Goal: Entertainment & Leisure: Consume media (video, audio)

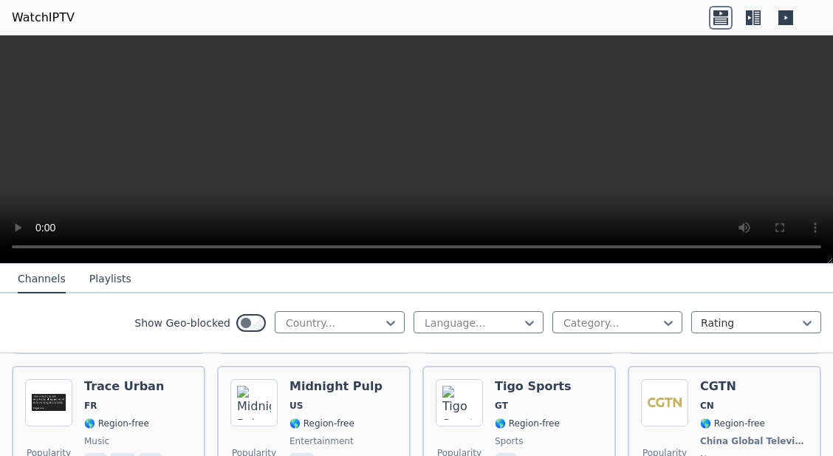
scroll to position [3084, 0]
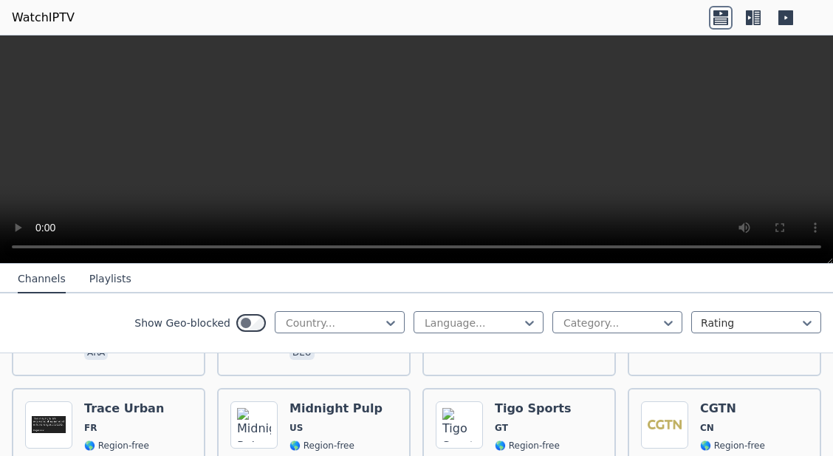
click at [433, 183] on video at bounding box center [416, 149] width 833 height 228
click at [760, 16] on icon at bounding box center [756, 17] width 7 height 15
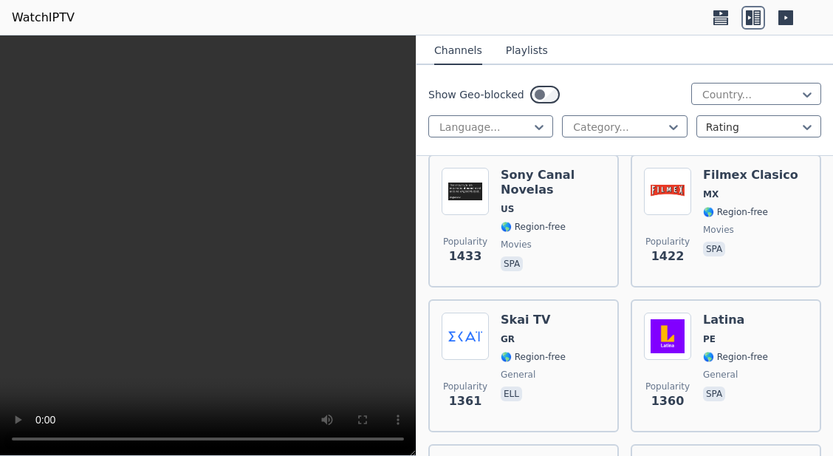
scroll to position [3283, 0]
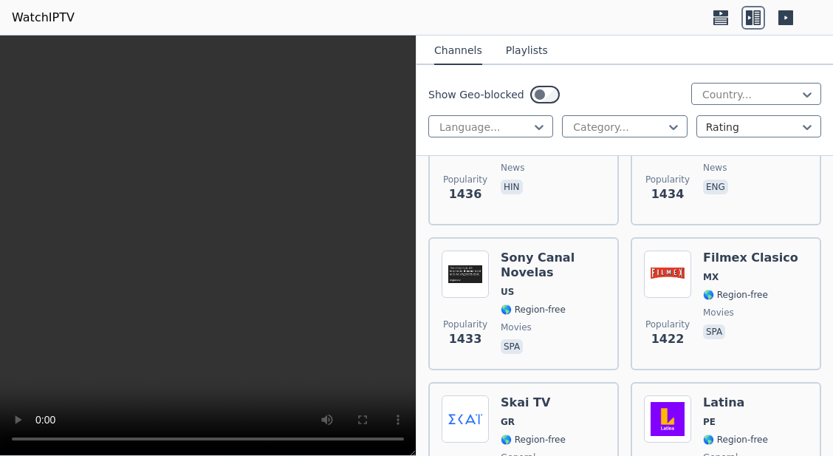
click at [784, 18] on icon at bounding box center [785, 17] width 15 height 15
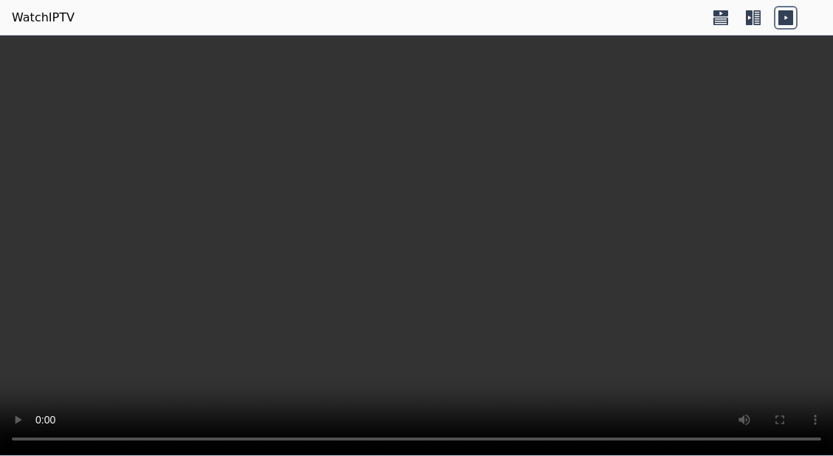
click at [38, 18] on link "WatchIPTV" at bounding box center [43, 18] width 63 height 18
click at [756, 16] on icon at bounding box center [756, 17] width 7 height 15
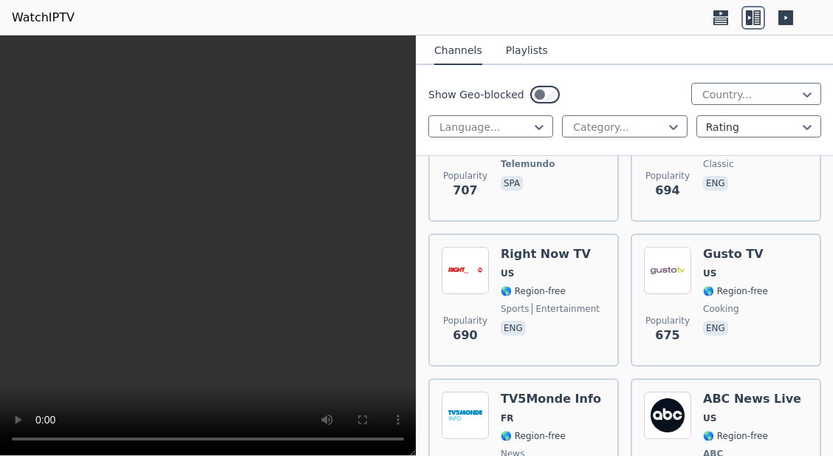
scroll to position [8730, 0]
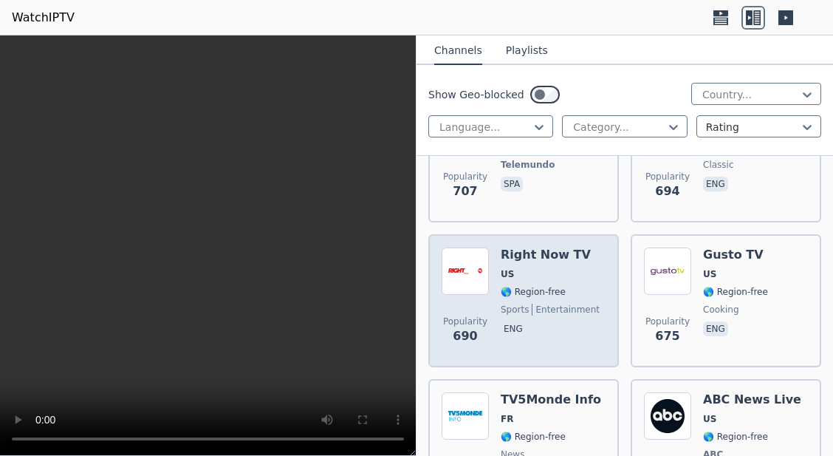
click at [515, 268] on span "US" at bounding box center [550, 274] width 99 height 12
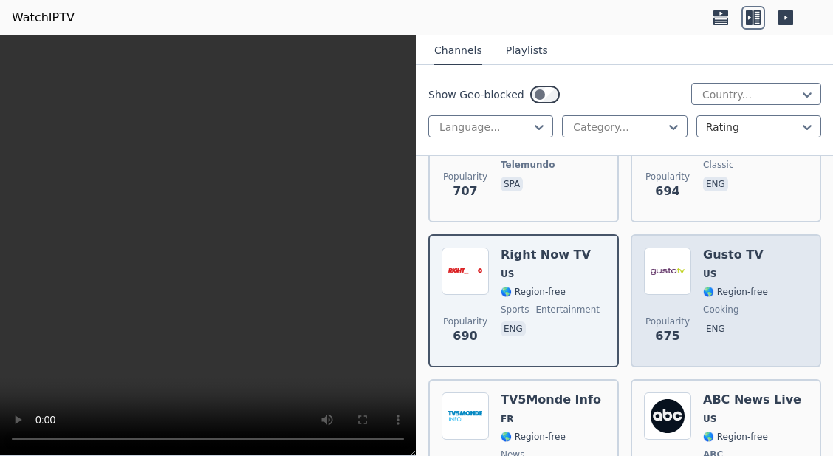
click at [707, 286] on span "🌎 Region-free" at bounding box center [735, 292] width 65 height 12
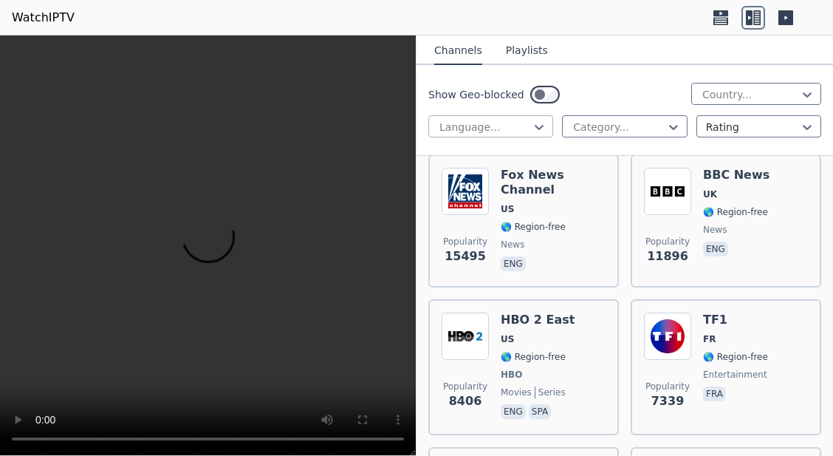
scroll to position [176, 0]
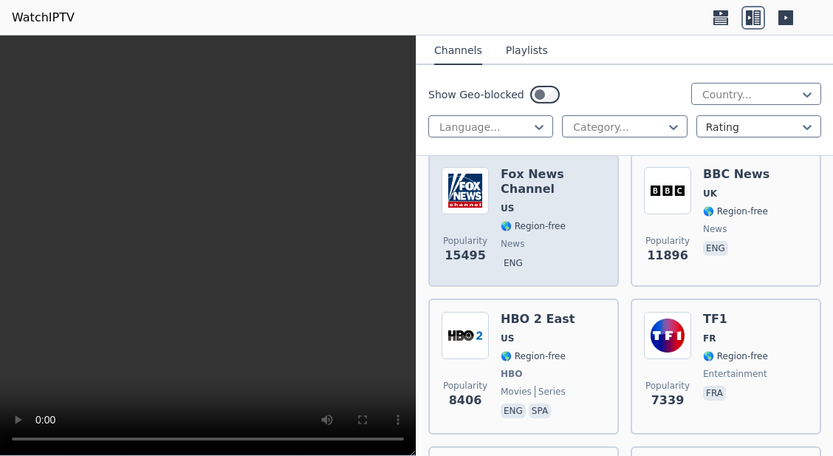
click at [541, 202] on span "US" at bounding box center [553, 208] width 105 height 12
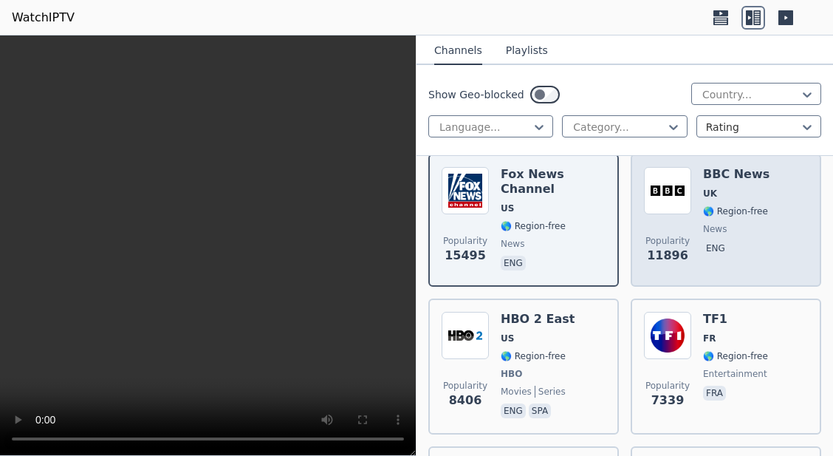
click at [730, 202] on div "BBC News UK 🌎 Region-free news eng" at bounding box center [736, 220] width 66 height 106
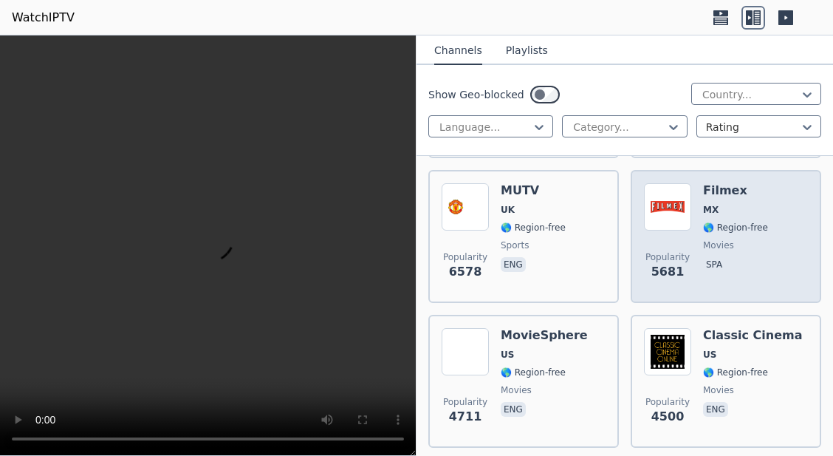
scroll to position [453, 0]
click at [708, 215] on div "Filmex MX 🌎 Region-free movies spa" at bounding box center [735, 235] width 65 height 106
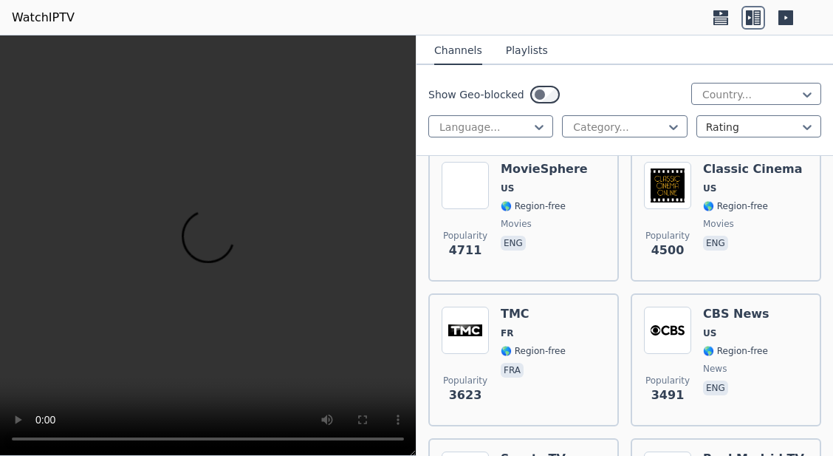
scroll to position [619, 0]
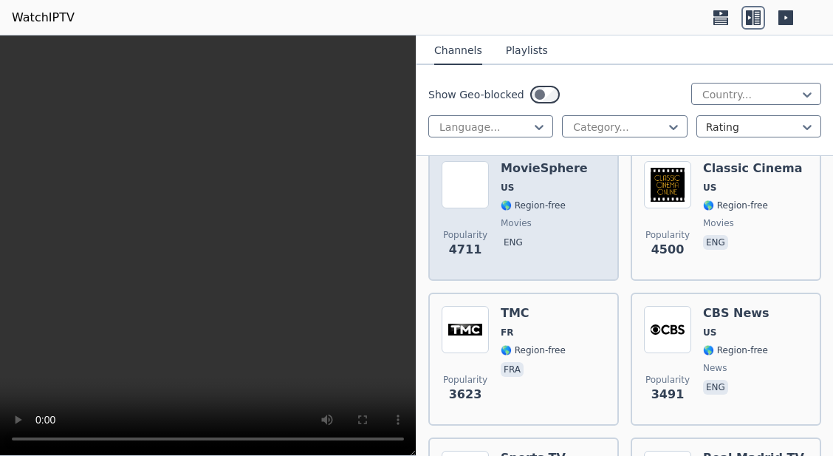
click at [541, 199] on div "MovieSphere US 🌎 Region-free movies eng" at bounding box center [544, 214] width 87 height 106
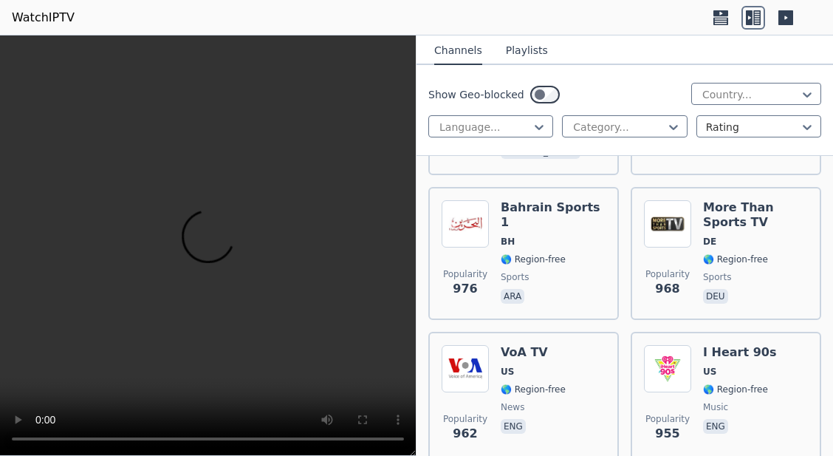
scroll to position [5701, 0]
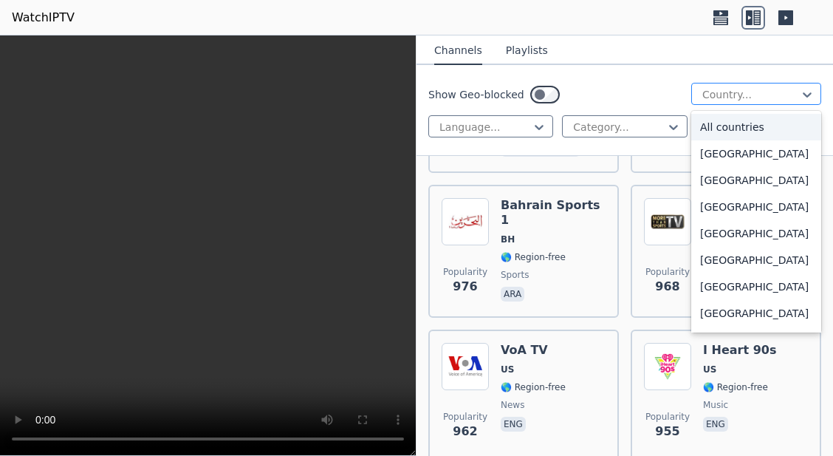
click at [730, 100] on div at bounding box center [750, 94] width 99 height 15
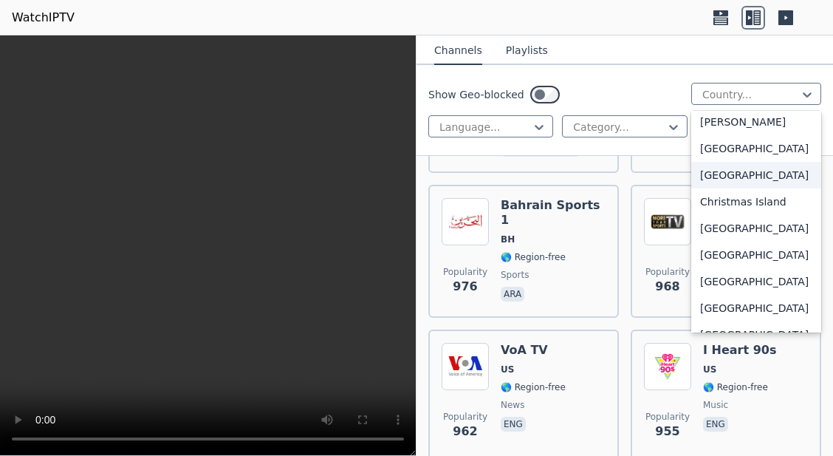
drag, startPoint x: 728, startPoint y: 277, endPoint x: 748, endPoint y: 208, distance: 71.5
click at [748, 208] on div "All countries [GEOGRAPHIC_DATA] [GEOGRAPHIC_DATA] [GEOGRAPHIC_DATA] [GEOGRAPHIC…" at bounding box center [756, 222] width 130 height 222
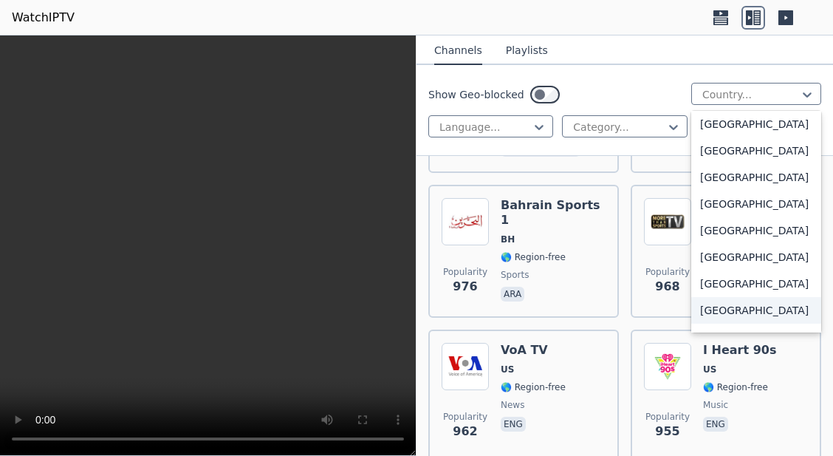
scroll to position [769, 0]
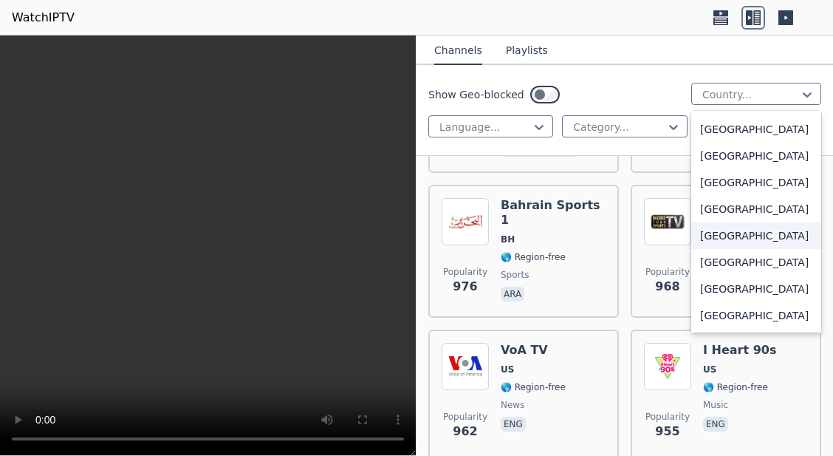
click at [716, 246] on div "[GEOGRAPHIC_DATA]" at bounding box center [756, 235] width 130 height 27
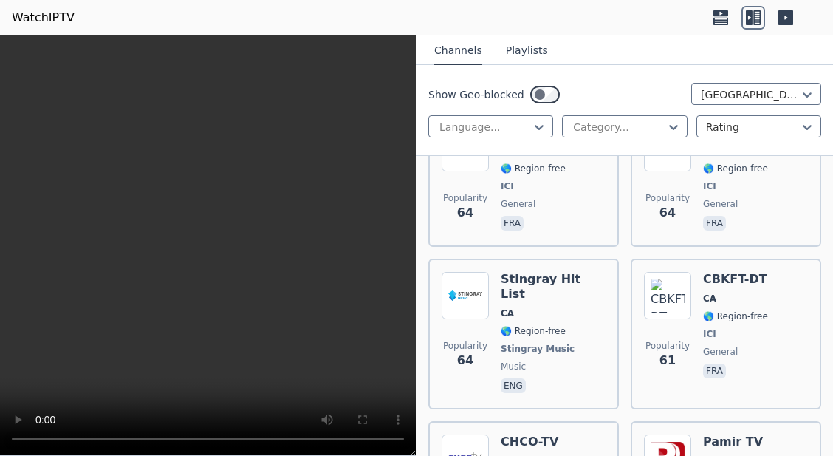
scroll to position [3607, 0]
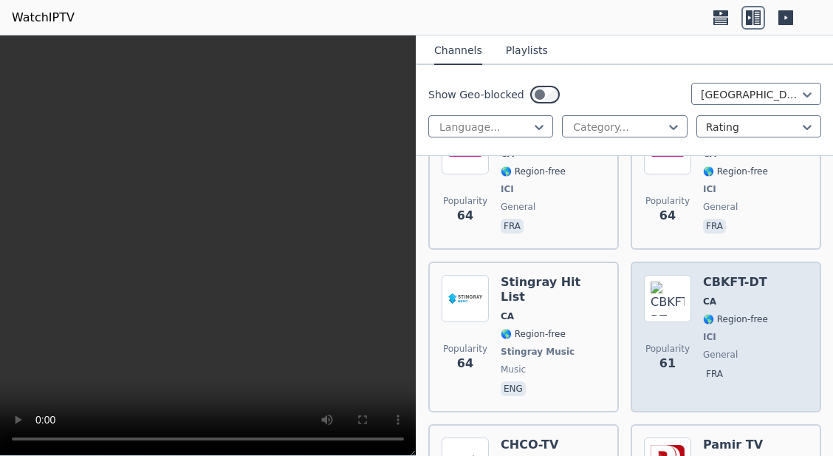
click at [730, 331] on span "ICI" at bounding box center [735, 337] width 65 height 12
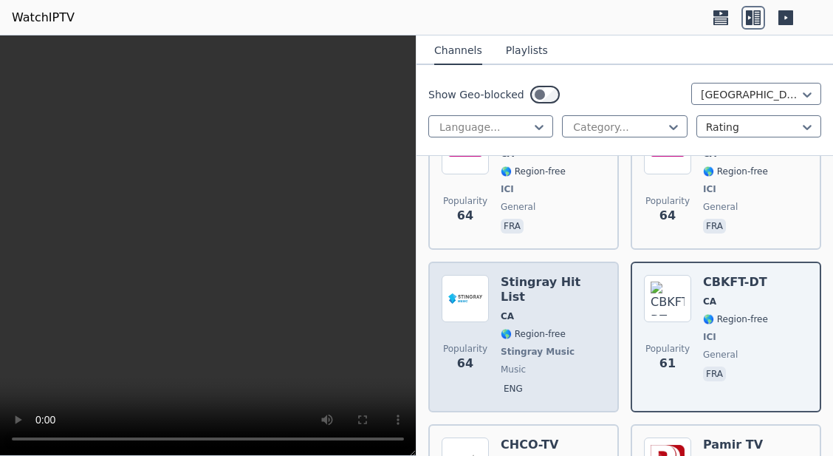
click at [549, 275] on div "Stingray Hit List CA 🌎 Region-free Stingray Music music eng" at bounding box center [553, 337] width 105 height 124
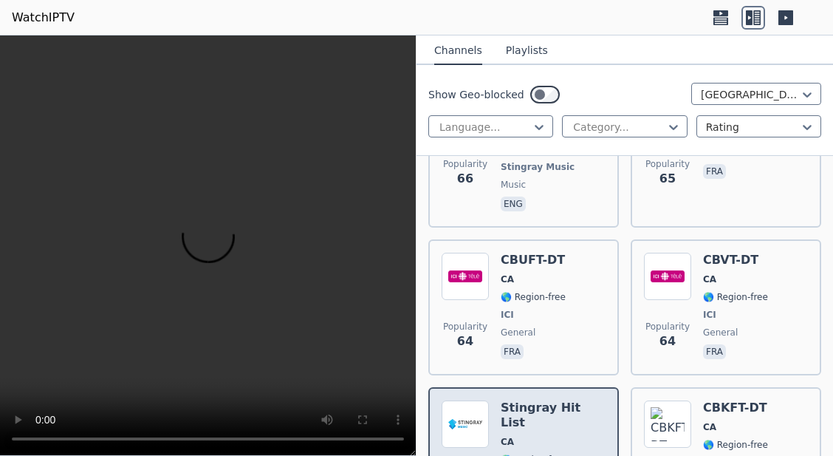
scroll to position [3481, 0]
click at [549, 309] on span "ICI" at bounding box center [533, 315] width 65 height 12
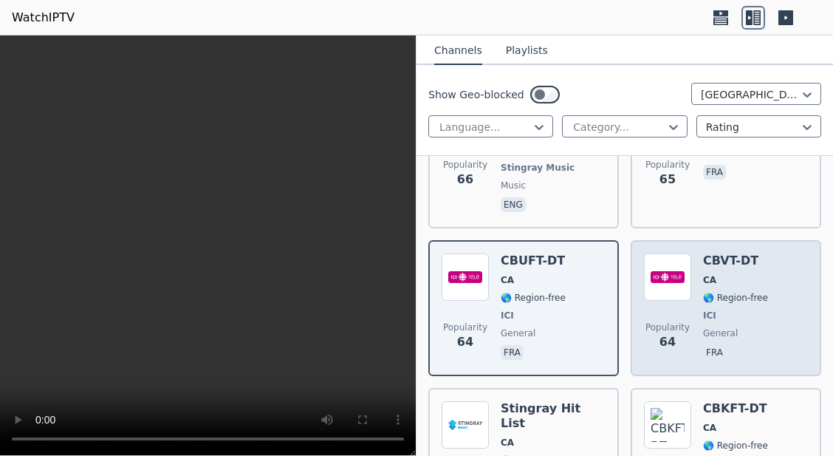
click at [691, 253] on div "Popularity 64 CBVT-DT CA 🌎 Region-free ICI general fra" at bounding box center [726, 307] width 164 height 109
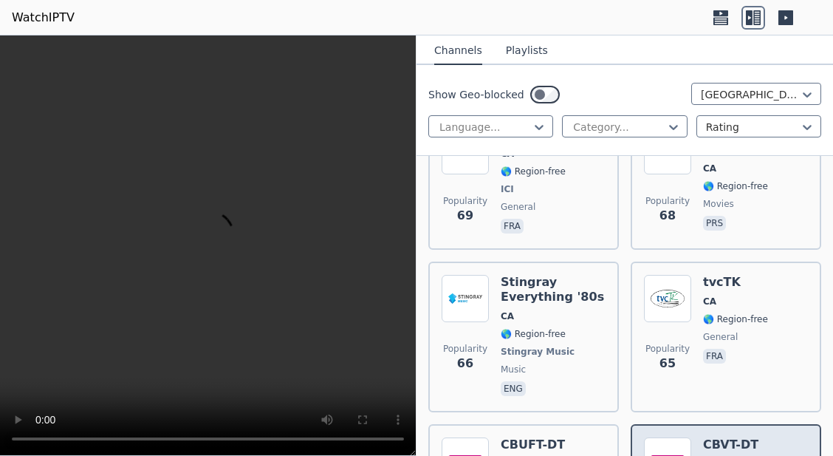
scroll to position [3296, 0]
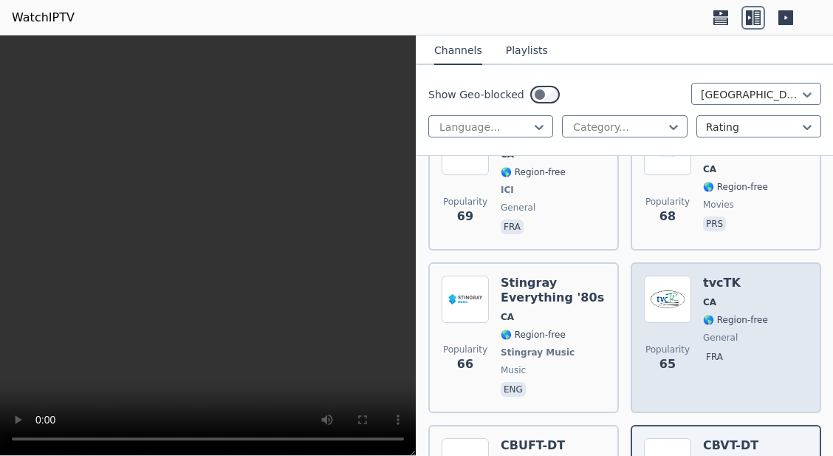
click at [726, 314] on span "🌎 Region-free" at bounding box center [735, 320] width 65 height 12
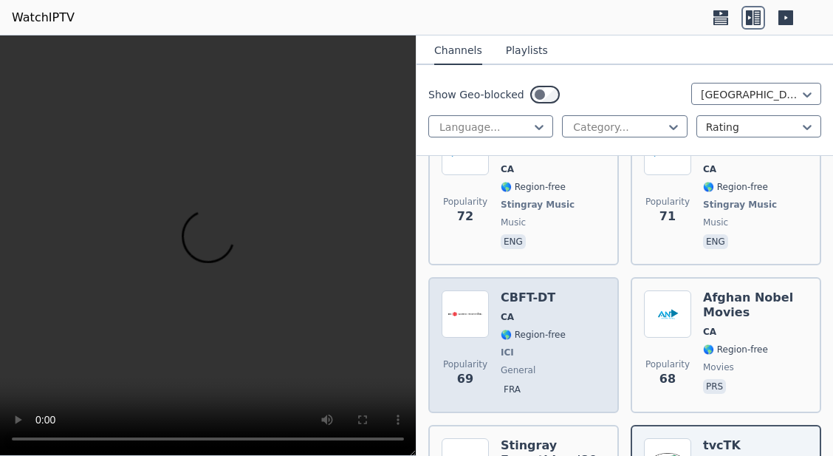
scroll to position [3133, 0]
click at [524, 312] on span "CA" at bounding box center [533, 318] width 65 height 12
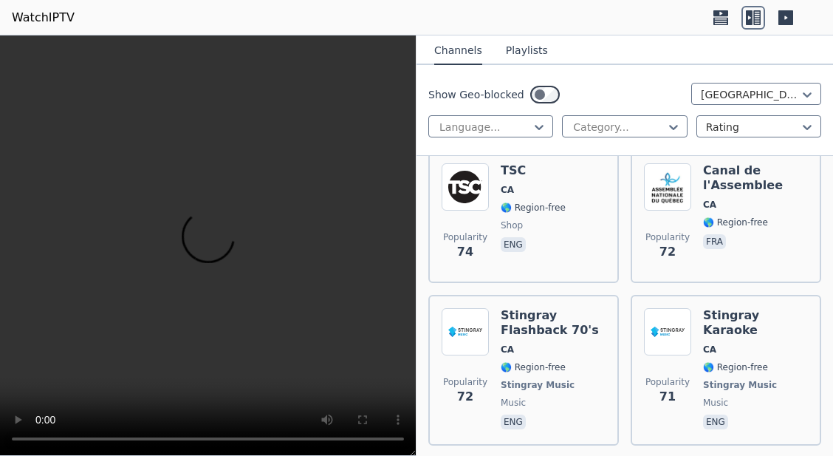
scroll to position [2953, 0]
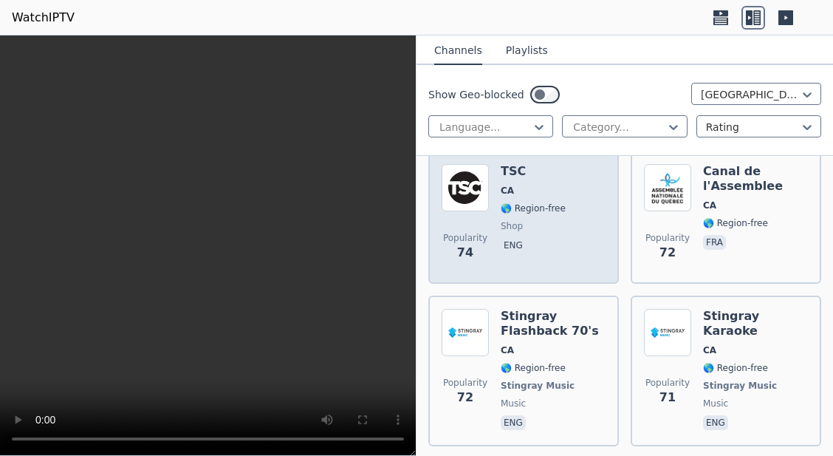
click at [533, 201] on div "TSC CA 🌎 Region-free shop eng" at bounding box center [533, 217] width 65 height 106
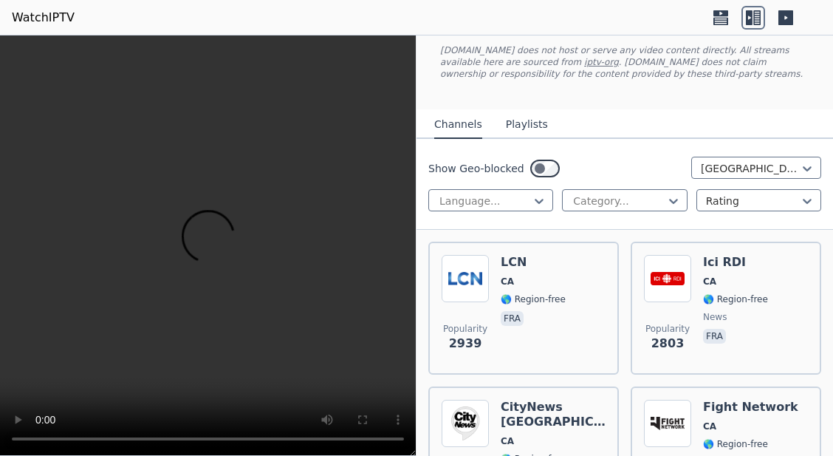
scroll to position [87, 0]
click at [618, 208] on div at bounding box center [619, 201] width 94 height 15
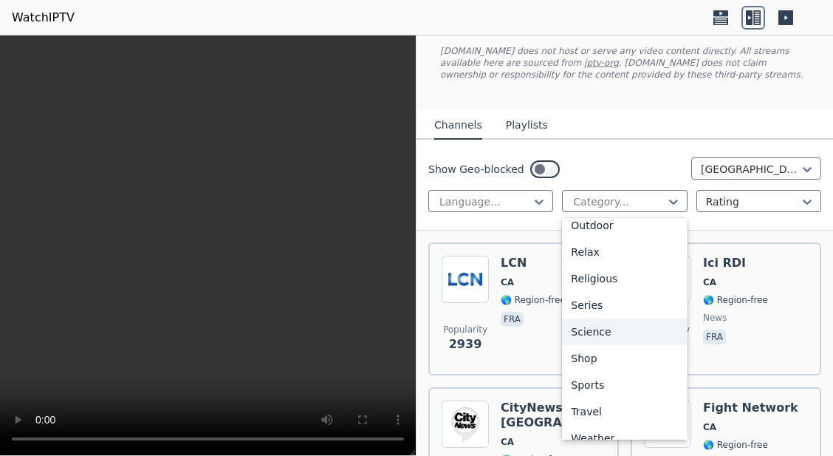
scroll to position [502, 0]
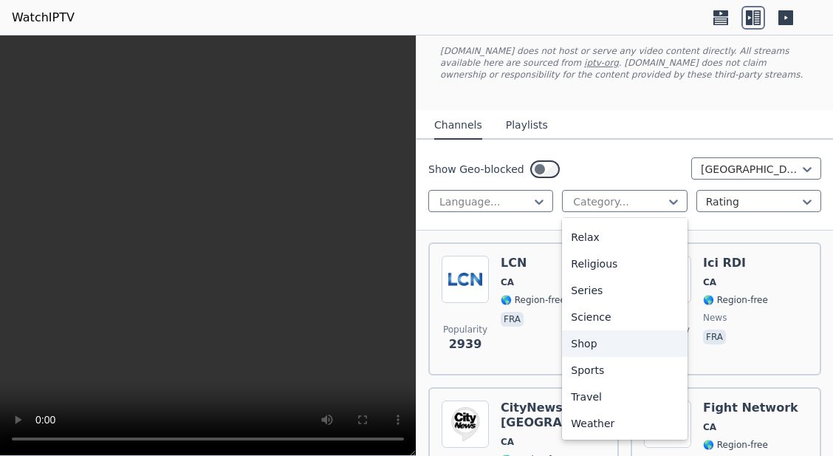
click at [597, 339] on div "Shop" at bounding box center [624, 343] width 125 height 27
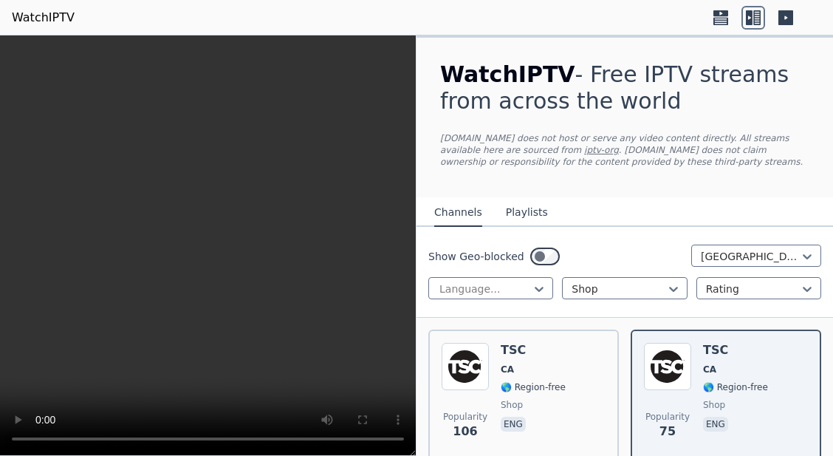
scroll to position [69, 0]
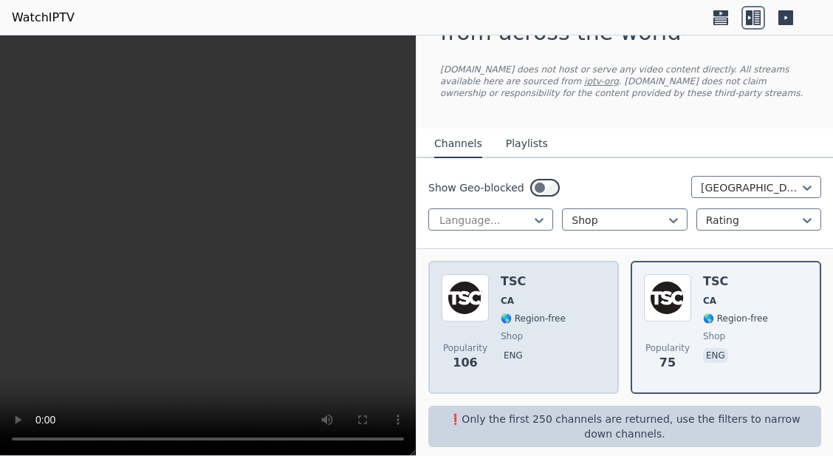
click at [559, 323] on div "Popularity 106 TSC CA 🌎 Region-free shop eng" at bounding box center [524, 327] width 164 height 106
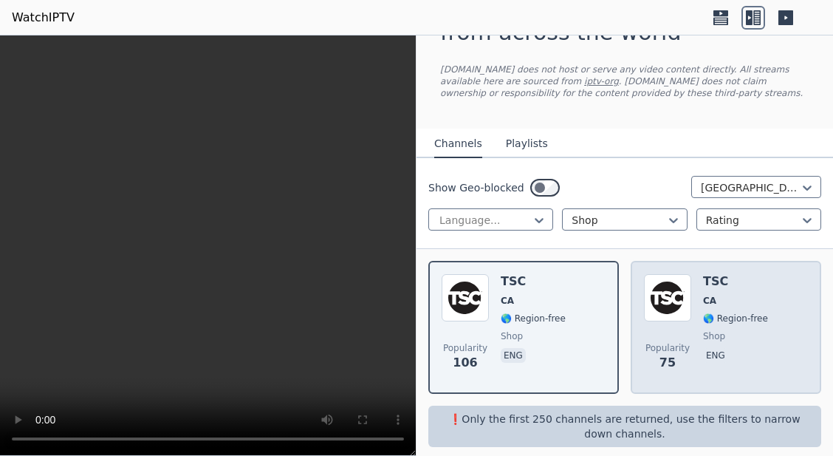
click at [724, 327] on div "TSC CA 🌎 Region-free shop eng" at bounding box center [735, 327] width 65 height 106
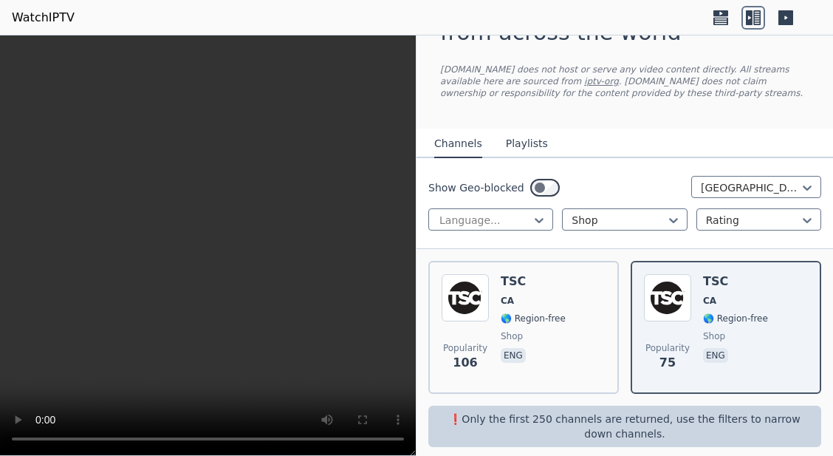
click at [613, 208] on div "Show Geo-blocked Canada Language... Shop Rating" at bounding box center [625, 203] width 417 height 91
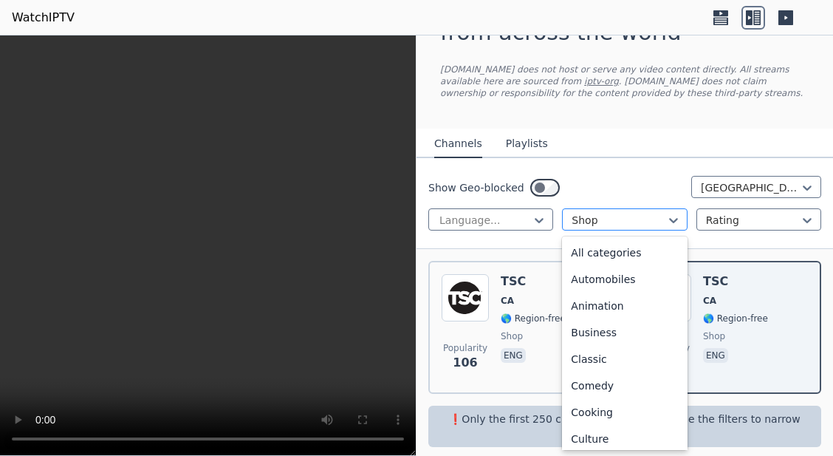
click at [615, 216] on div at bounding box center [619, 220] width 94 height 15
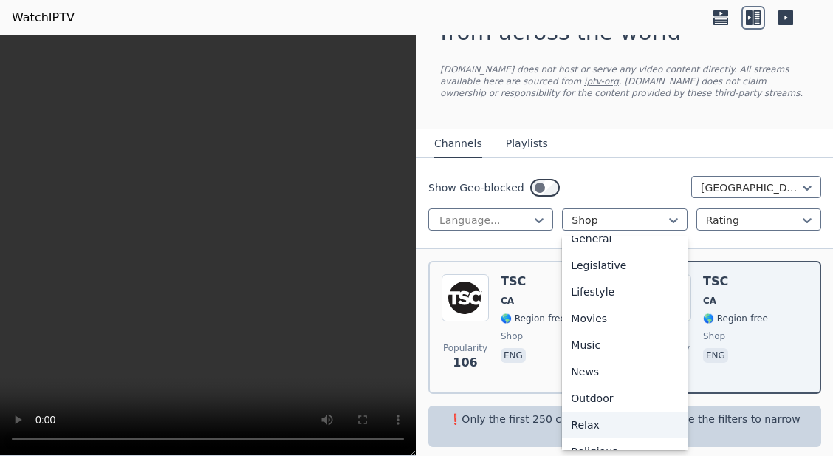
scroll to position [329, 0]
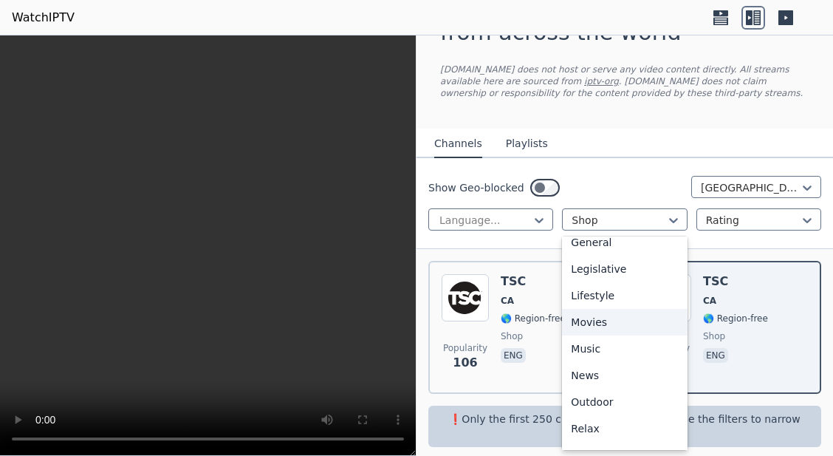
click at [594, 321] on div "Movies" at bounding box center [624, 322] width 125 height 27
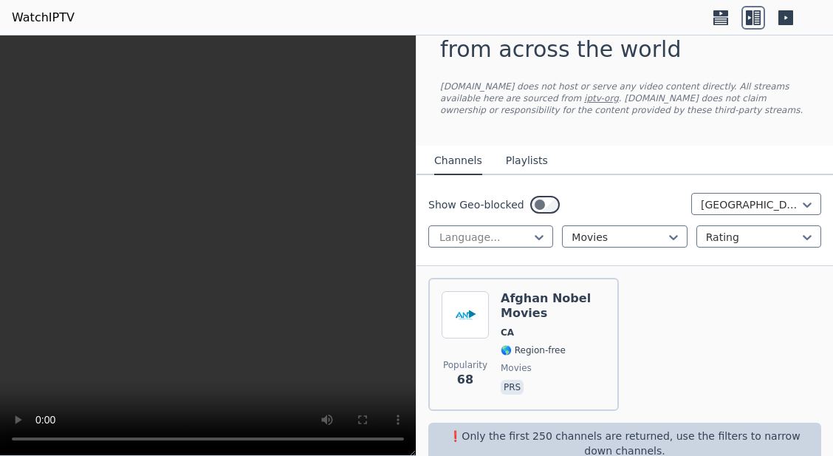
scroll to position [69, 0]
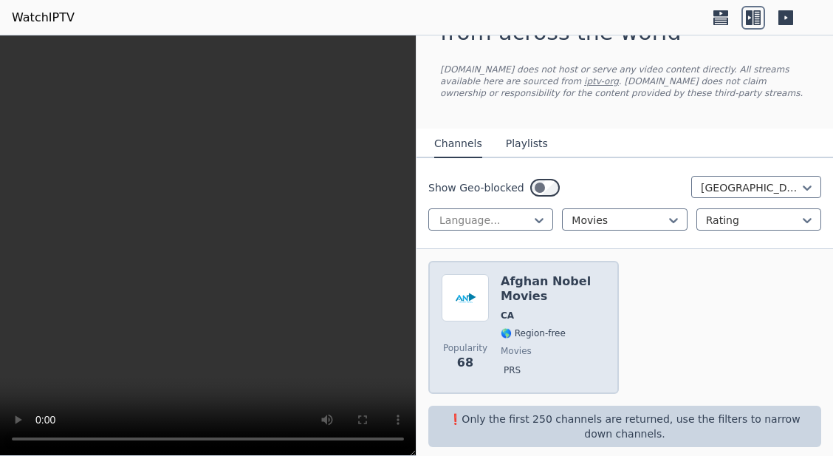
click at [552, 309] on div "Afghan Nobel Movies CA 🌎 Region-free movies prs" at bounding box center [553, 327] width 105 height 106
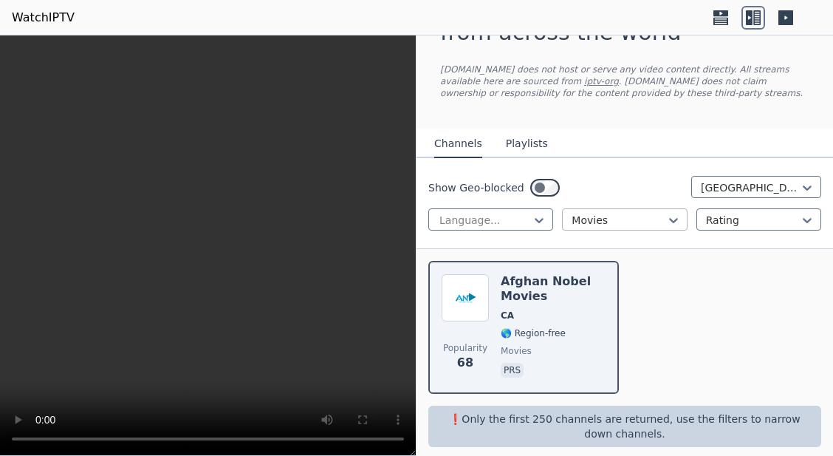
click at [605, 216] on div at bounding box center [619, 220] width 94 height 15
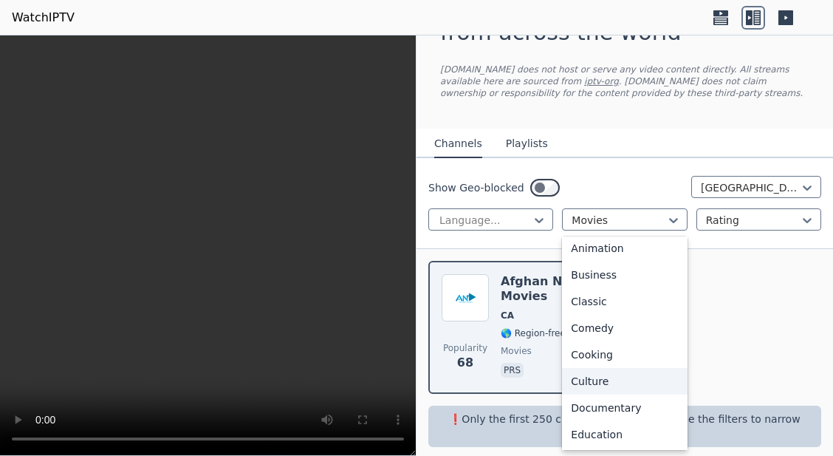
scroll to position [75, 0]
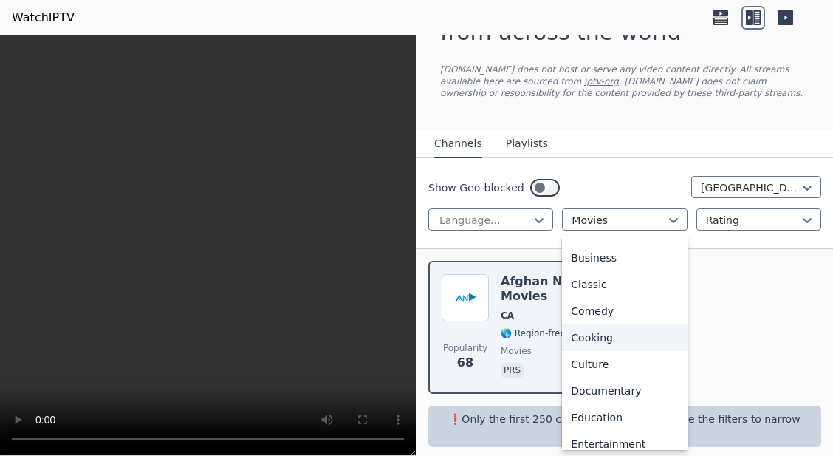
click at [606, 332] on div "Cooking" at bounding box center [624, 337] width 125 height 27
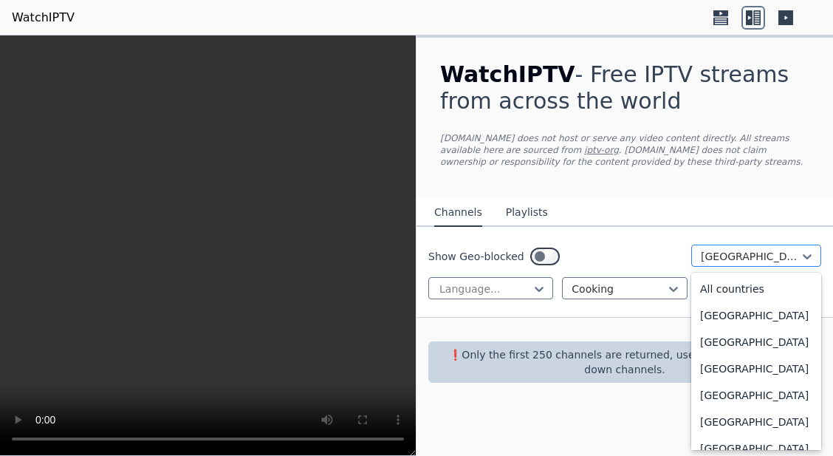
click at [731, 259] on div at bounding box center [750, 256] width 99 height 15
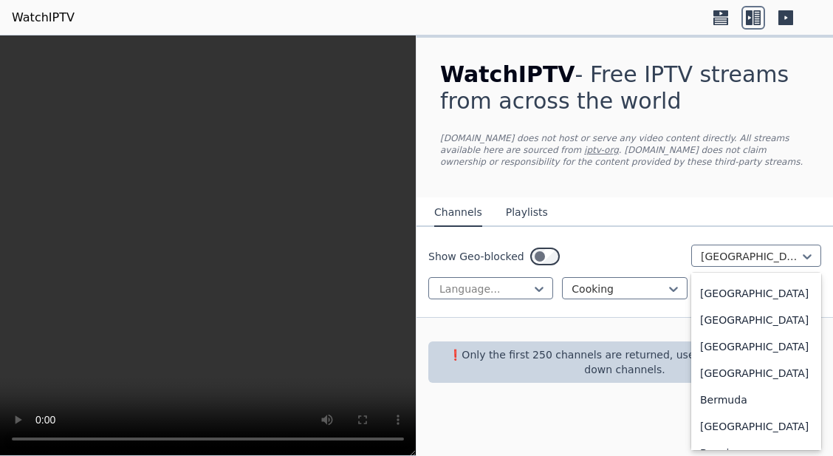
scroll to position [422, 0]
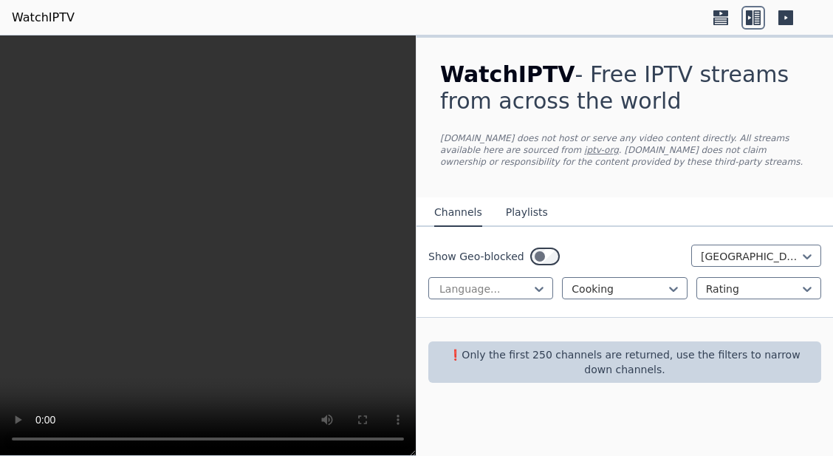
click at [609, 320] on div at bounding box center [625, 330] width 417 height 24
drag, startPoint x: 609, startPoint y: 320, endPoint x: 625, endPoint y: 290, distance: 34.0
click at [625, 290] on div "WatchIPTV - Free IPTV streams from across the world [DOMAIN_NAME] does not host…" at bounding box center [625, 222] width 417 height 369
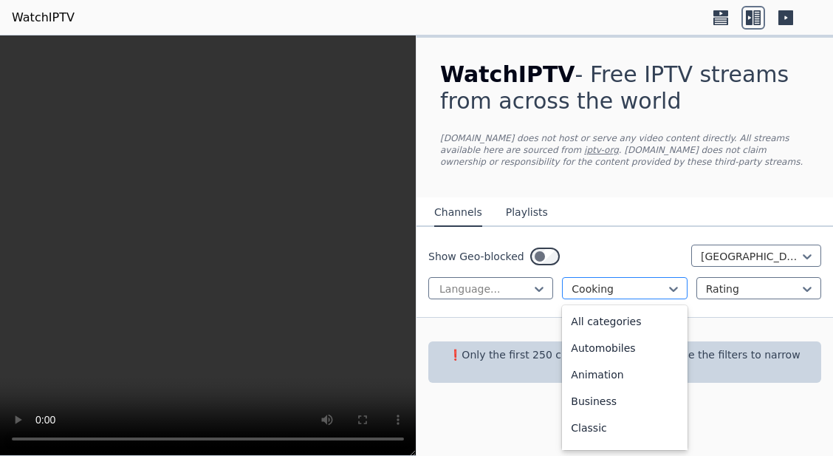
click at [625, 290] on div at bounding box center [619, 288] width 94 height 15
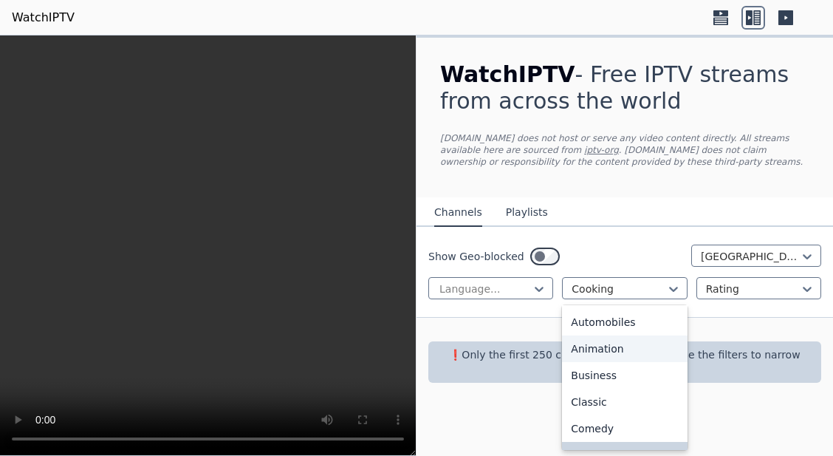
scroll to position [29, 0]
click at [618, 349] on div "Animation" at bounding box center [624, 345] width 125 height 27
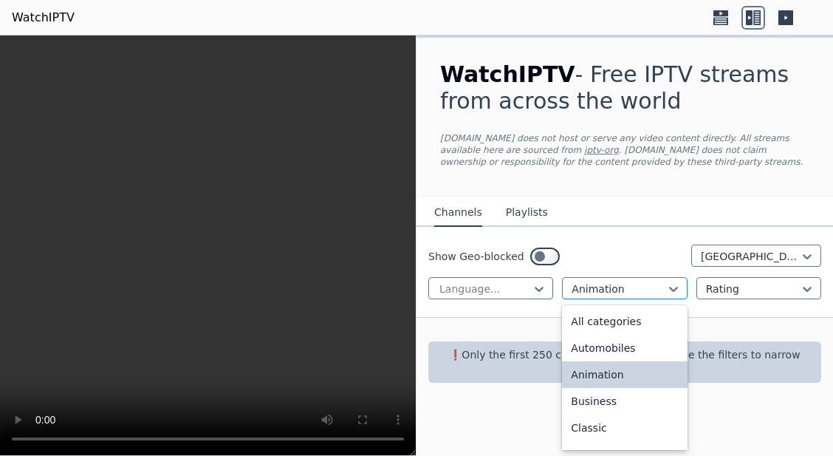
click at [612, 290] on div at bounding box center [619, 288] width 94 height 15
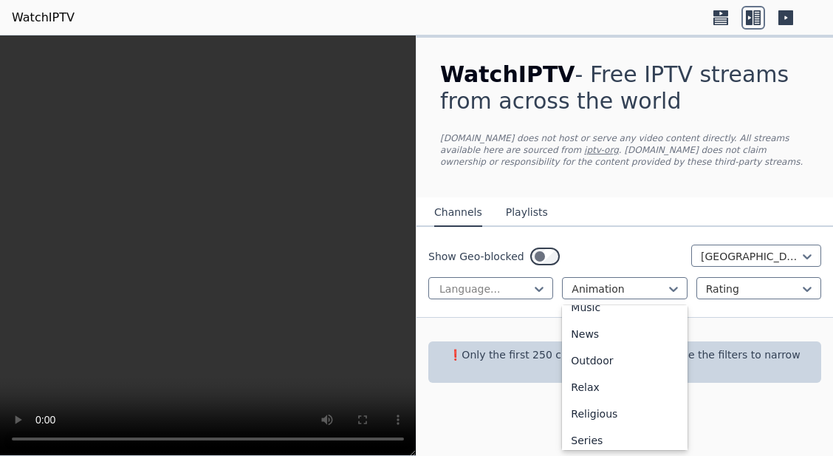
scroll to position [579, 0]
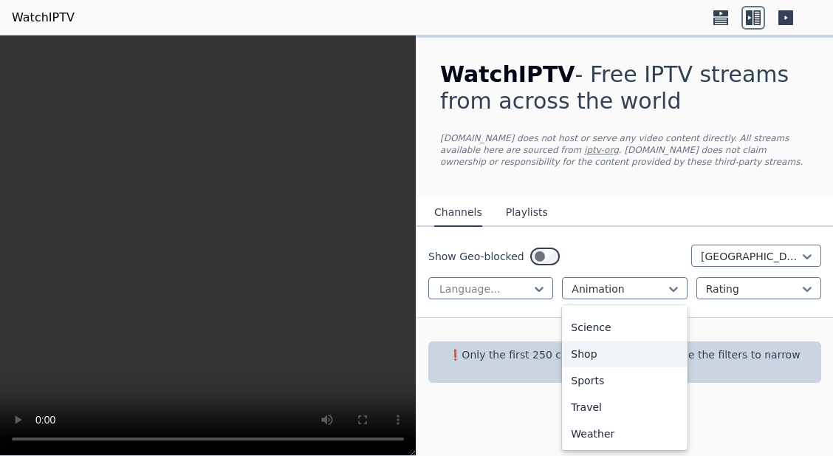
click at [602, 344] on div "Shop" at bounding box center [624, 353] width 125 height 27
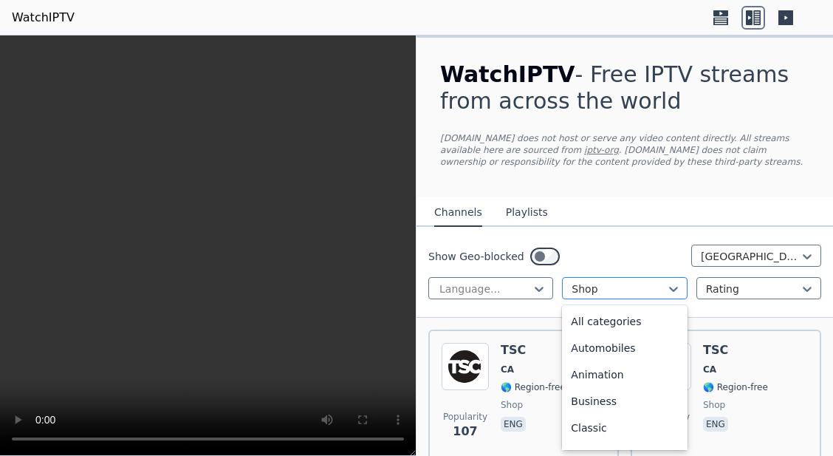
click at [597, 289] on div at bounding box center [619, 288] width 94 height 15
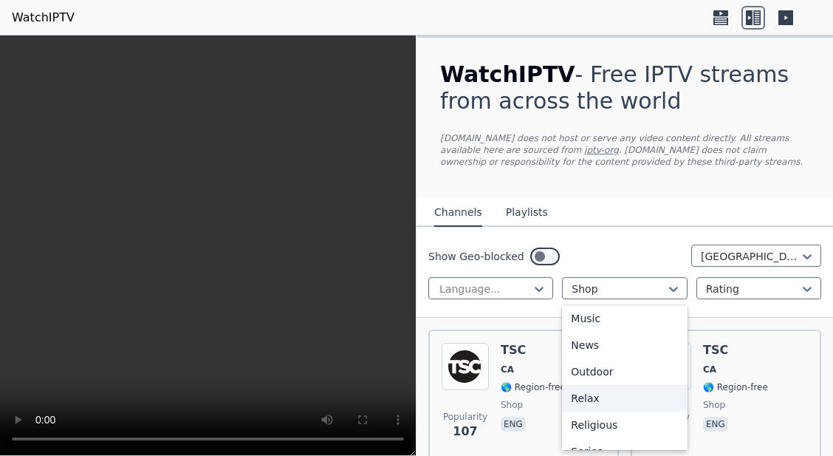
scroll to position [579, 0]
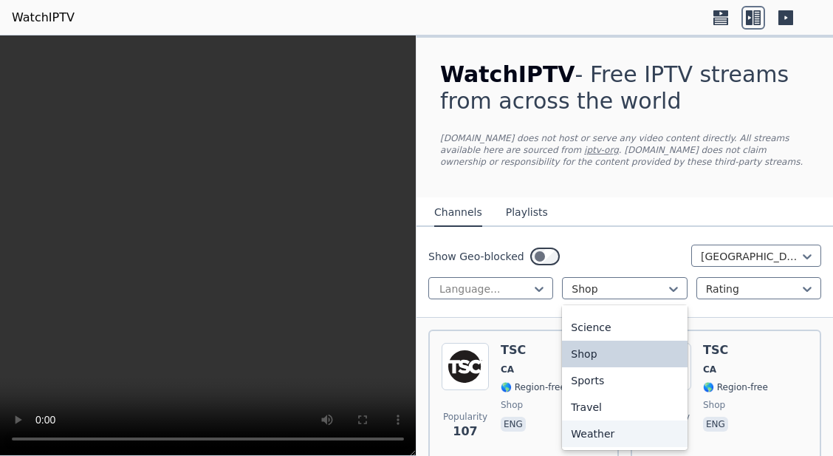
click at [602, 439] on div "Weather" at bounding box center [624, 433] width 125 height 27
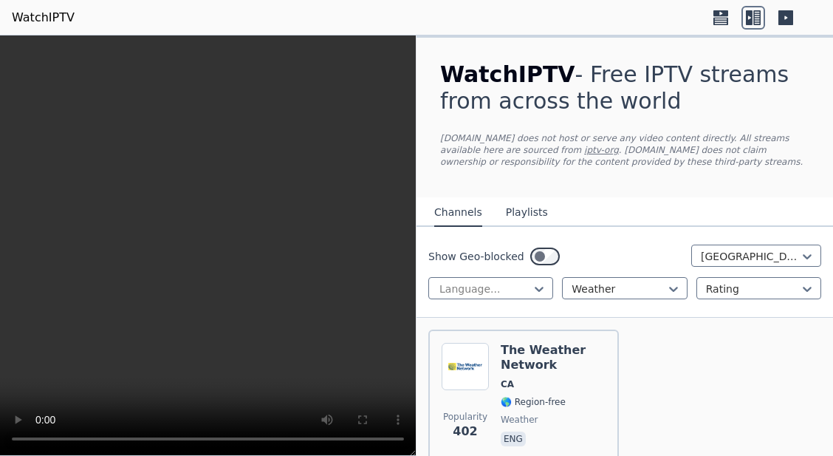
scroll to position [36, 0]
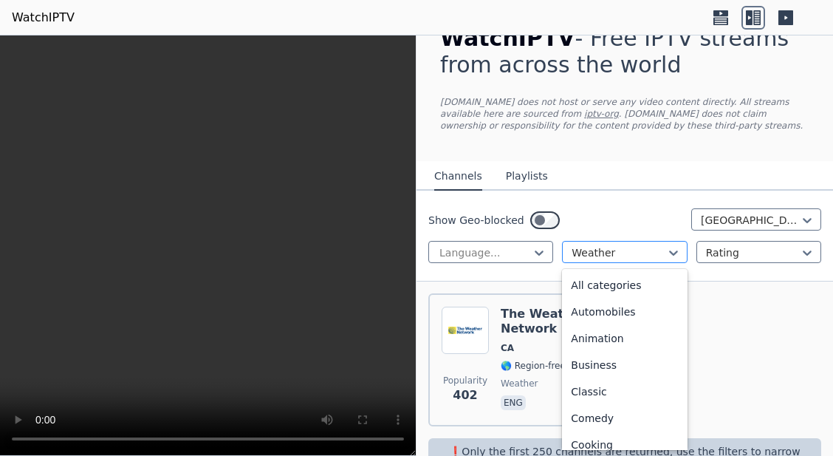
click at [605, 253] on div at bounding box center [619, 252] width 94 height 15
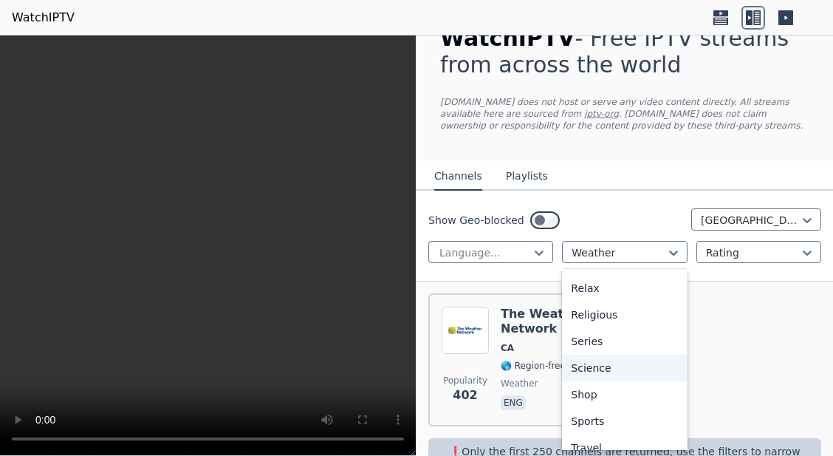
click at [606, 369] on div "Science" at bounding box center [624, 367] width 125 height 27
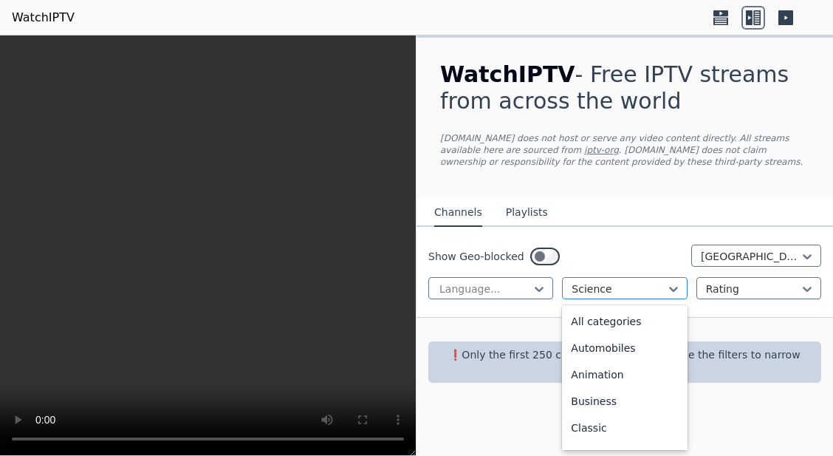
click at [603, 281] on div "Science" at bounding box center [624, 288] width 125 height 22
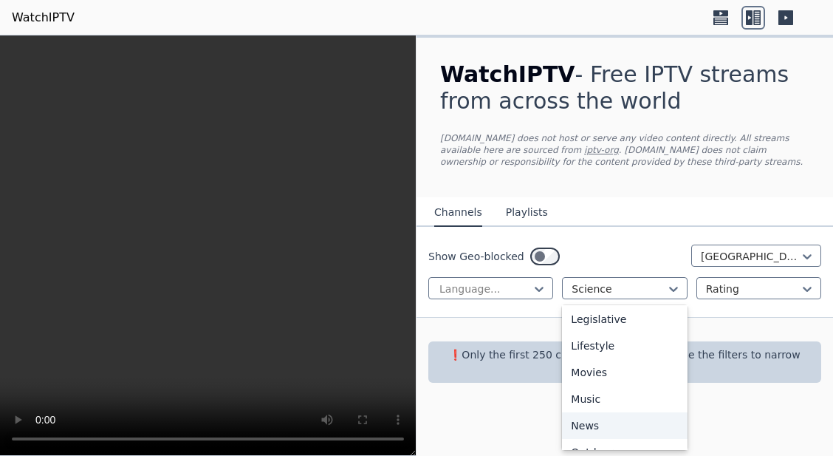
scroll to position [347, 0]
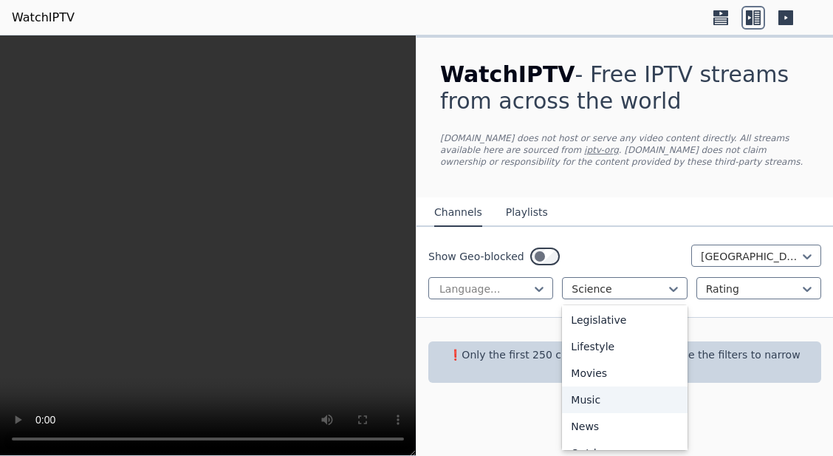
click at [607, 400] on div "Music" at bounding box center [624, 399] width 125 height 27
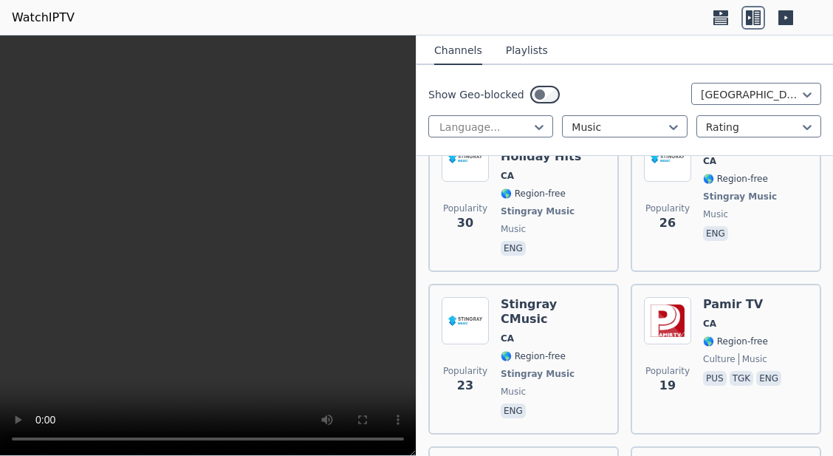
scroll to position [2355, 0]
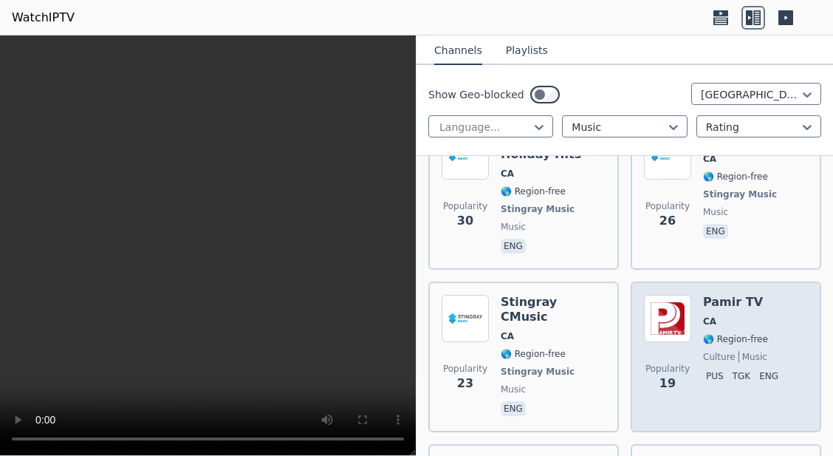
click at [675, 354] on span "Popularity 19" at bounding box center [667, 377] width 47 height 47
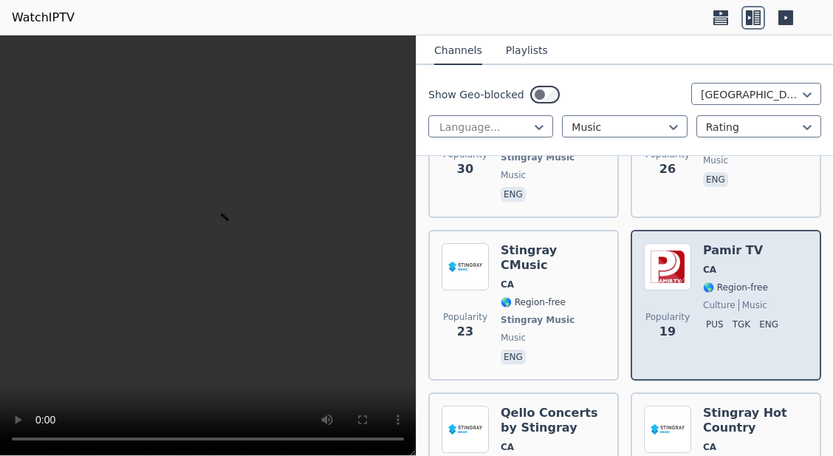
scroll to position [2441, 0]
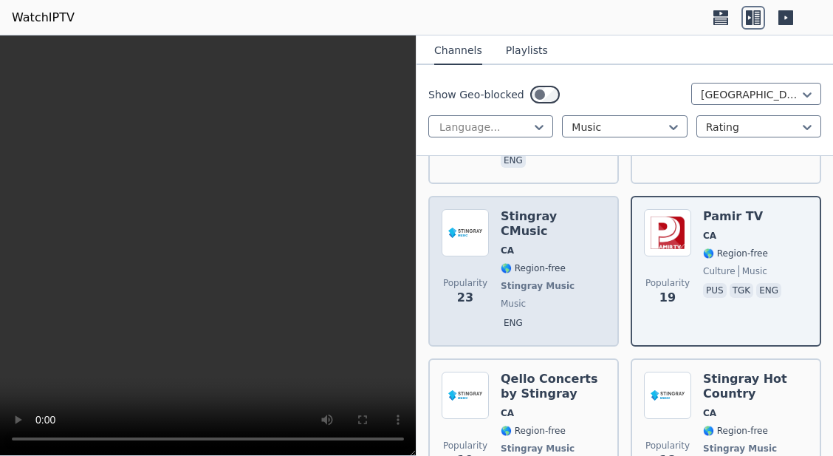
click at [563, 298] on span "music" at bounding box center [553, 304] width 105 height 12
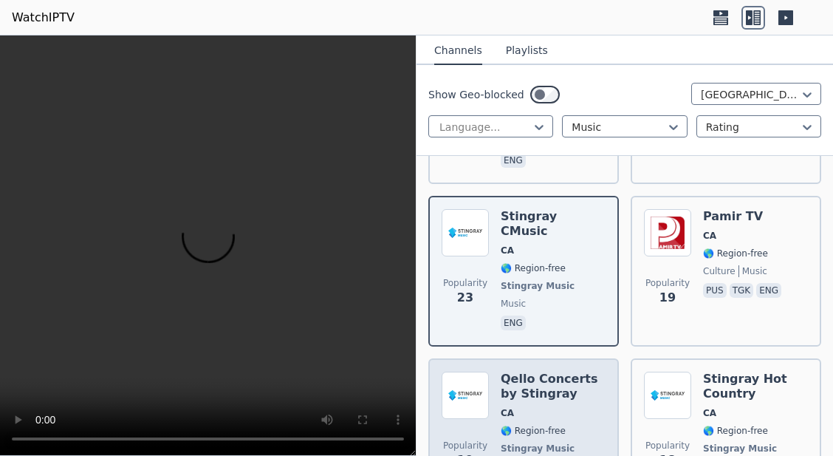
click at [552, 371] on div "Qello Concerts by Stingray CA 🌎 Region-free Stingray Music music eng" at bounding box center [553, 433] width 105 height 124
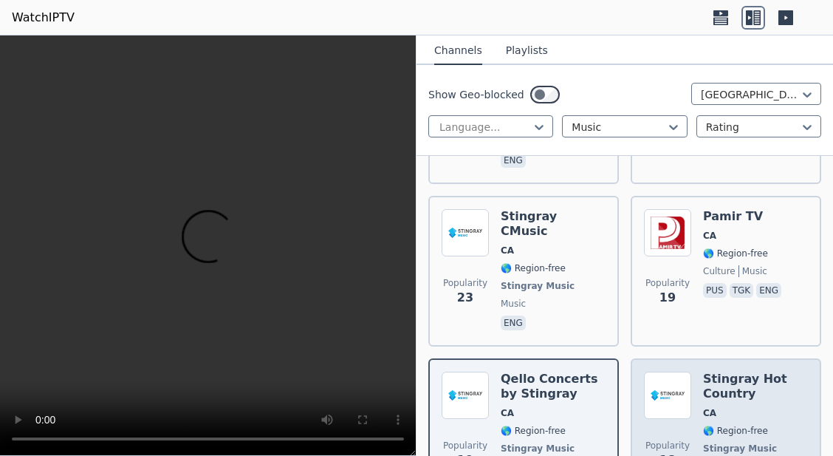
click at [708, 397] on div "Stingray Hot Country CA 🌎 Region-free Stingray Music music eng" at bounding box center [755, 433] width 105 height 124
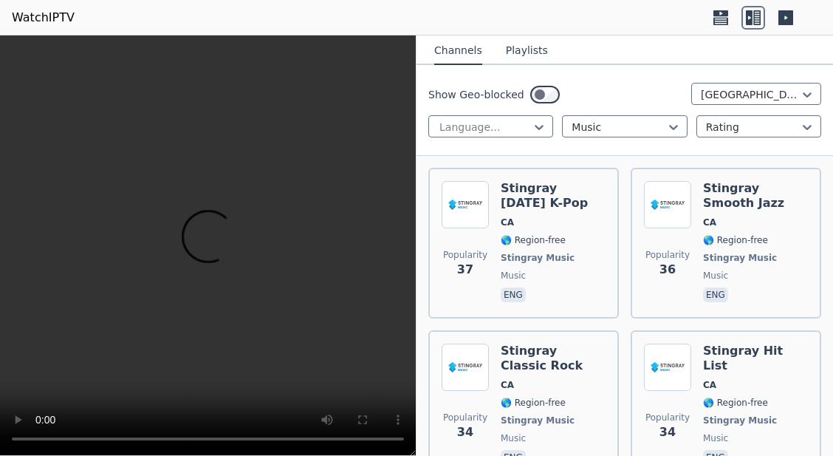
scroll to position [1633, 0]
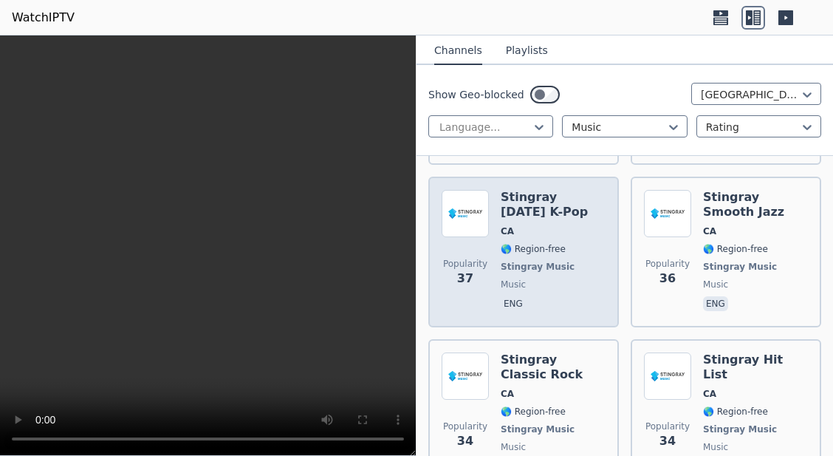
click at [521, 261] on span "Stingray Music" at bounding box center [538, 267] width 74 height 12
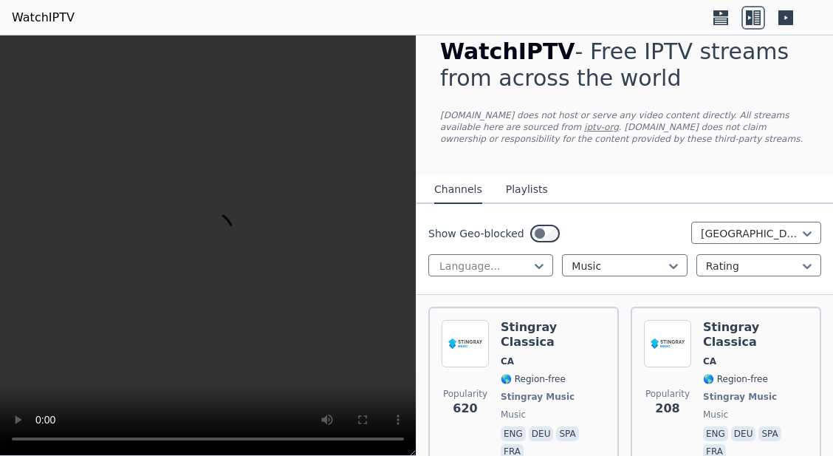
scroll to position [0, 0]
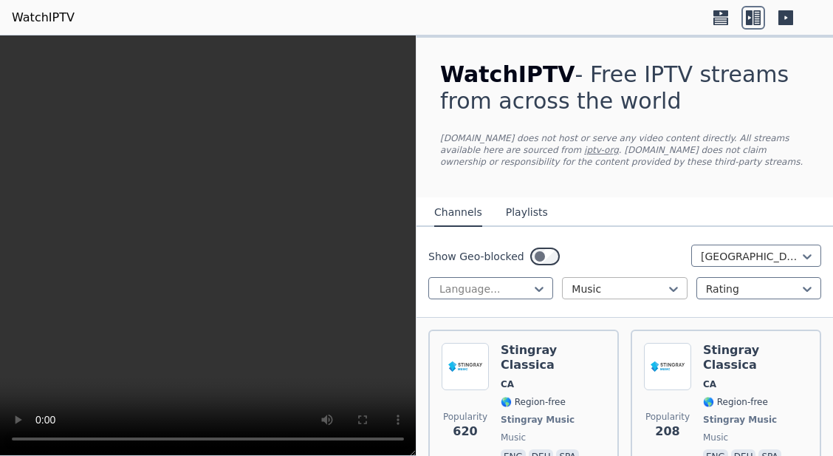
click at [612, 280] on div "Music" at bounding box center [624, 288] width 125 height 22
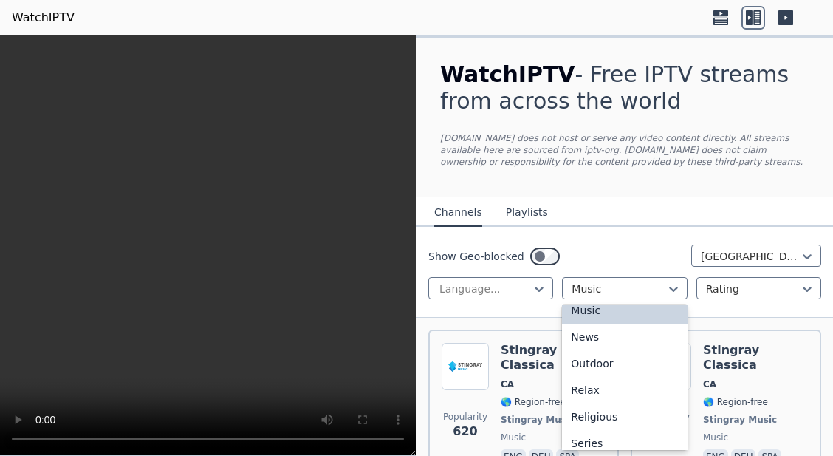
scroll to position [437, 0]
click at [617, 333] on div "News" at bounding box center [624, 336] width 125 height 27
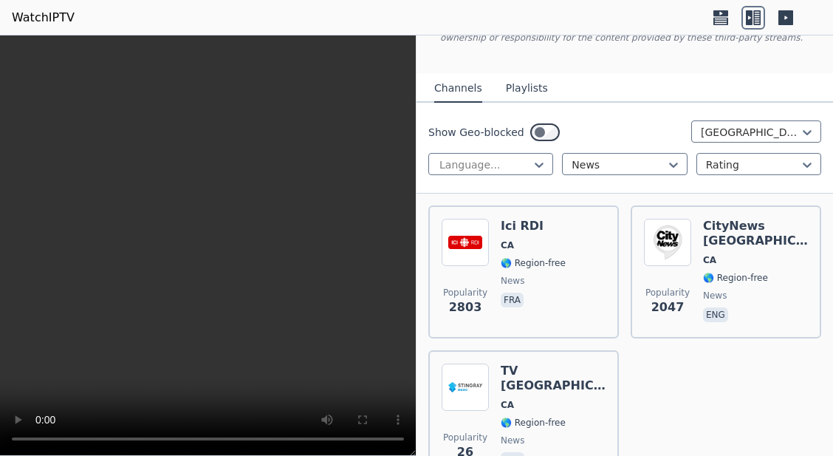
scroll to position [122, 0]
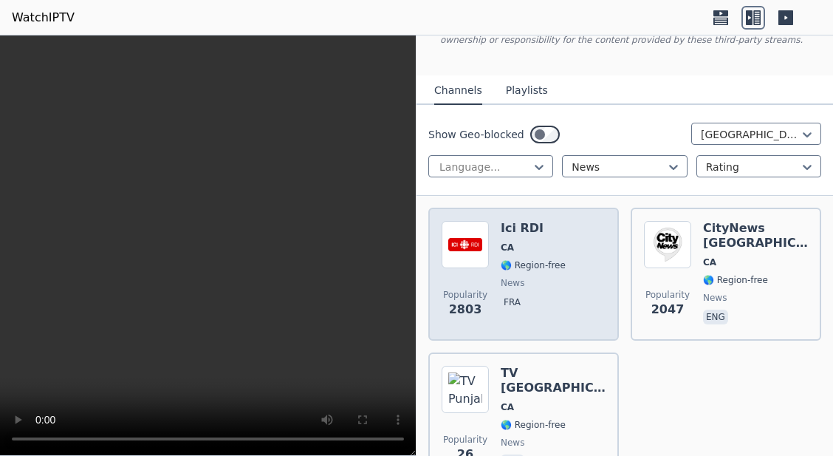
click at [544, 263] on span "🌎 Region-free" at bounding box center [533, 265] width 65 height 12
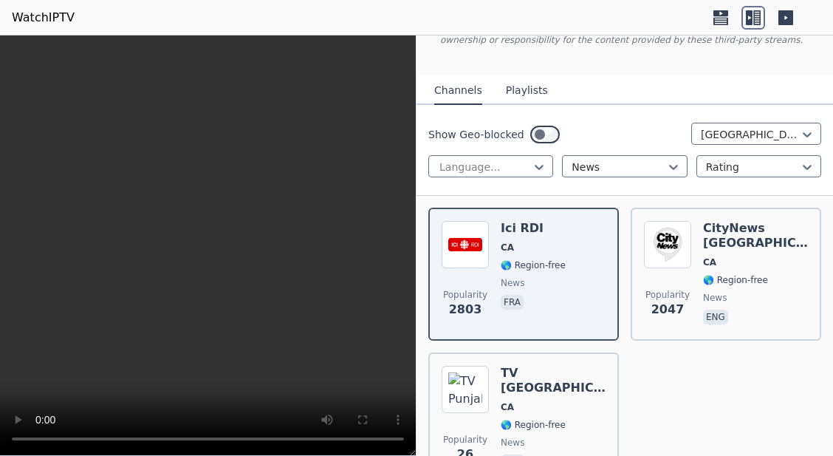
click at [296, 233] on video at bounding box center [208, 245] width 416 height 420
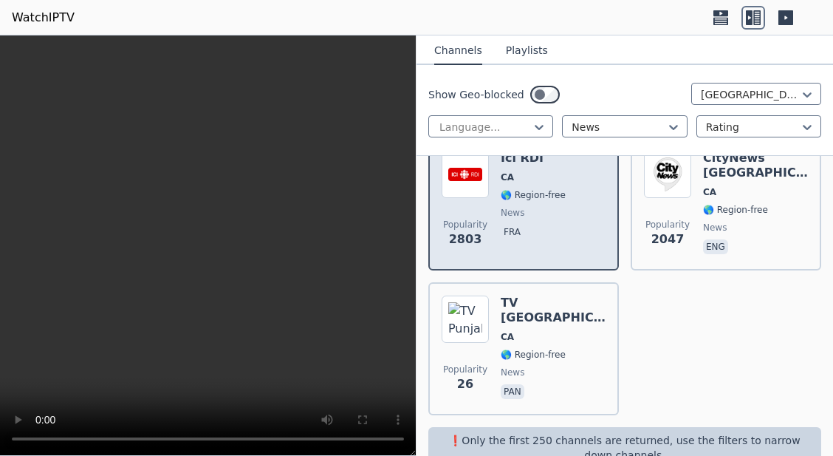
scroll to position [213, 0]
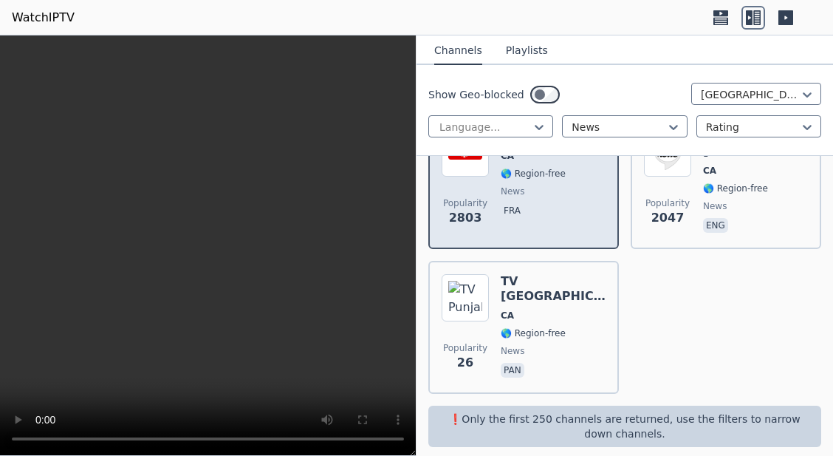
click at [582, 298] on div "Popularity 26 TV [GEOGRAPHIC_DATA] [GEOGRAPHIC_DATA] 🌎 Region-free news pan" at bounding box center [524, 327] width 164 height 106
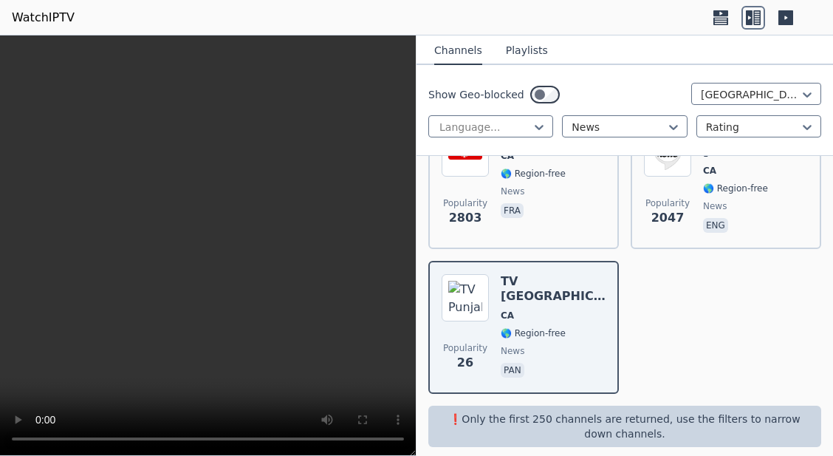
click at [219, 255] on video at bounding box center [208, 245] width 416 height 420
